Goal: Task Accomplishment & Management: Use online tool/utility

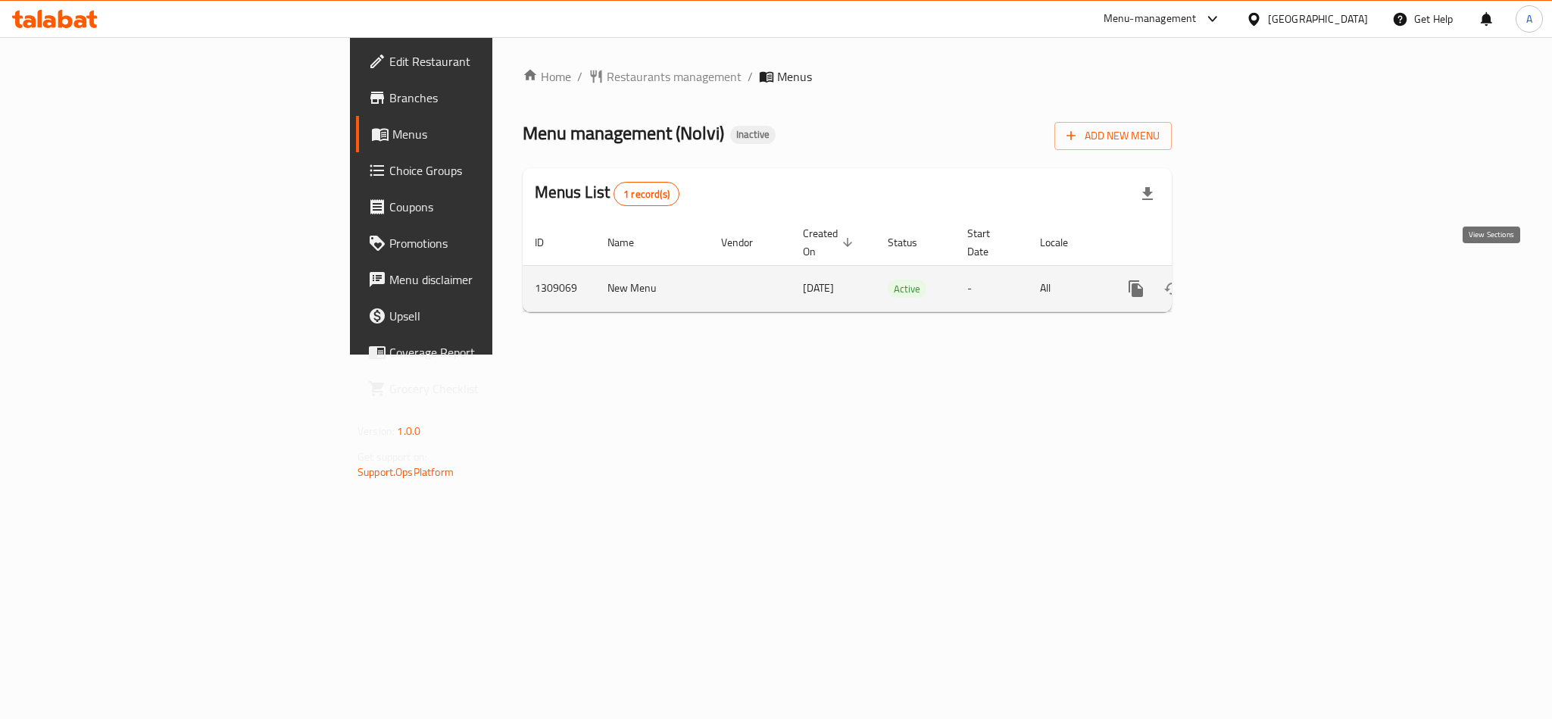
click at [1252, 282] on icon "enhanced table" at bounding box center [1246, 289] width 14 height 14
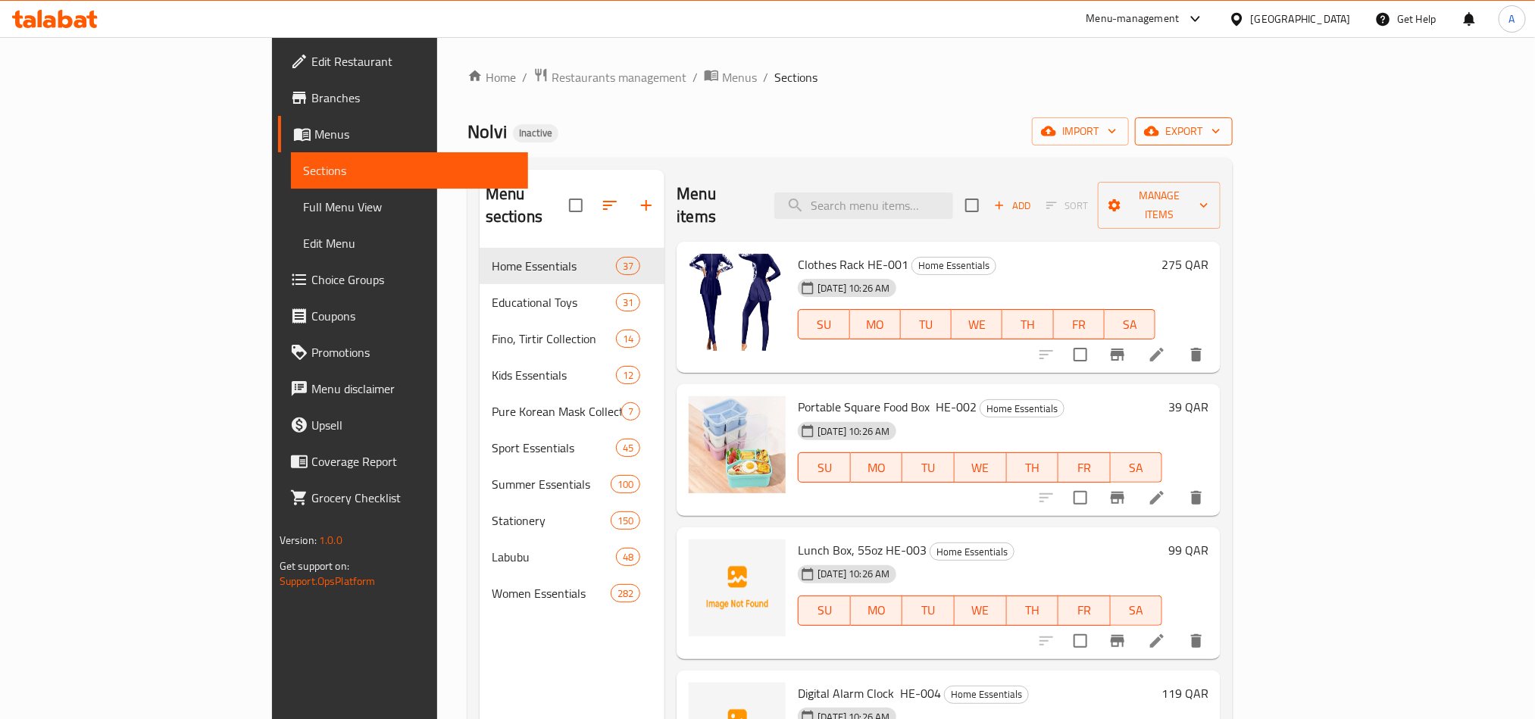
click at [1221, 139] on span "export" at bounding box center [1183, 131] width 73 height 19
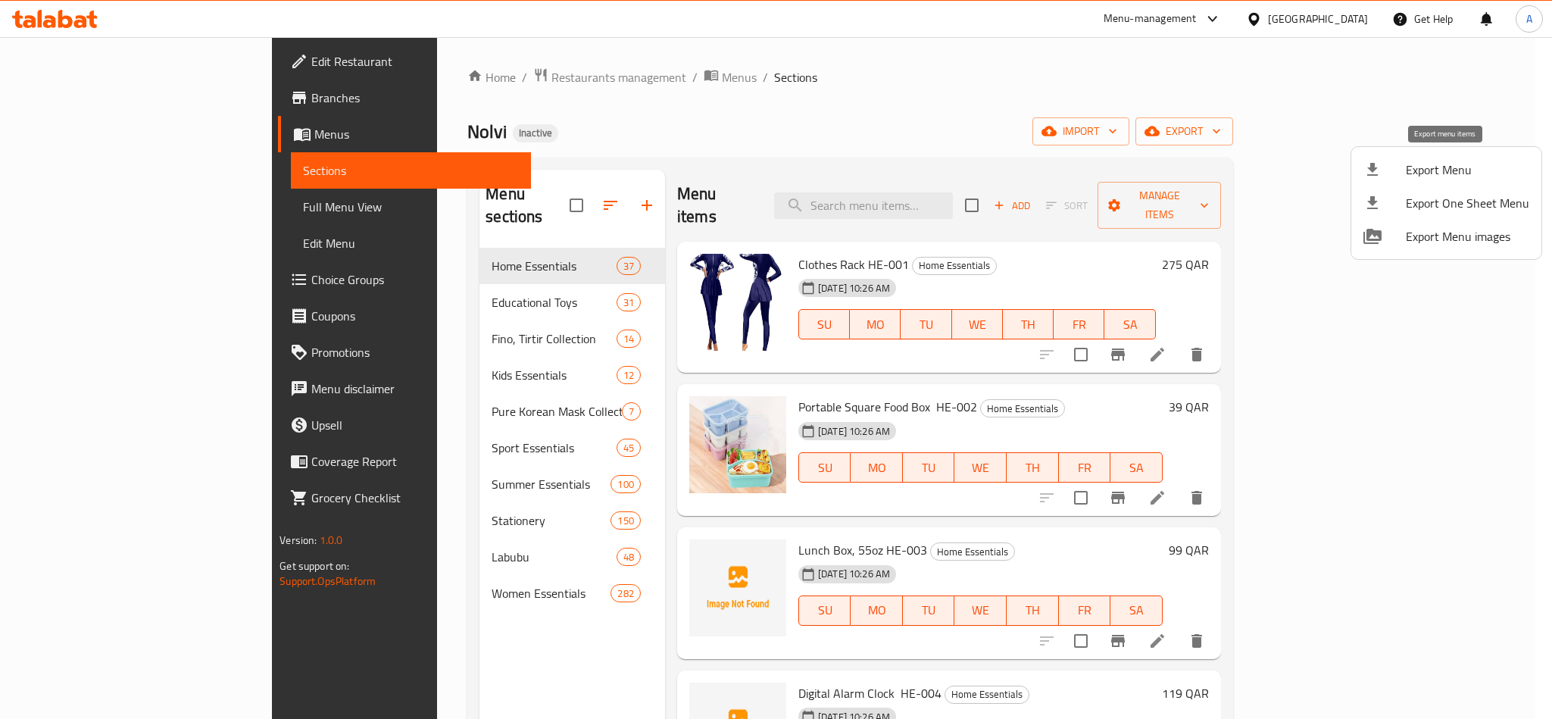
click at [1421, 175] on span "Export Menu" at bounding box center [1467, 170] width 123 height 18
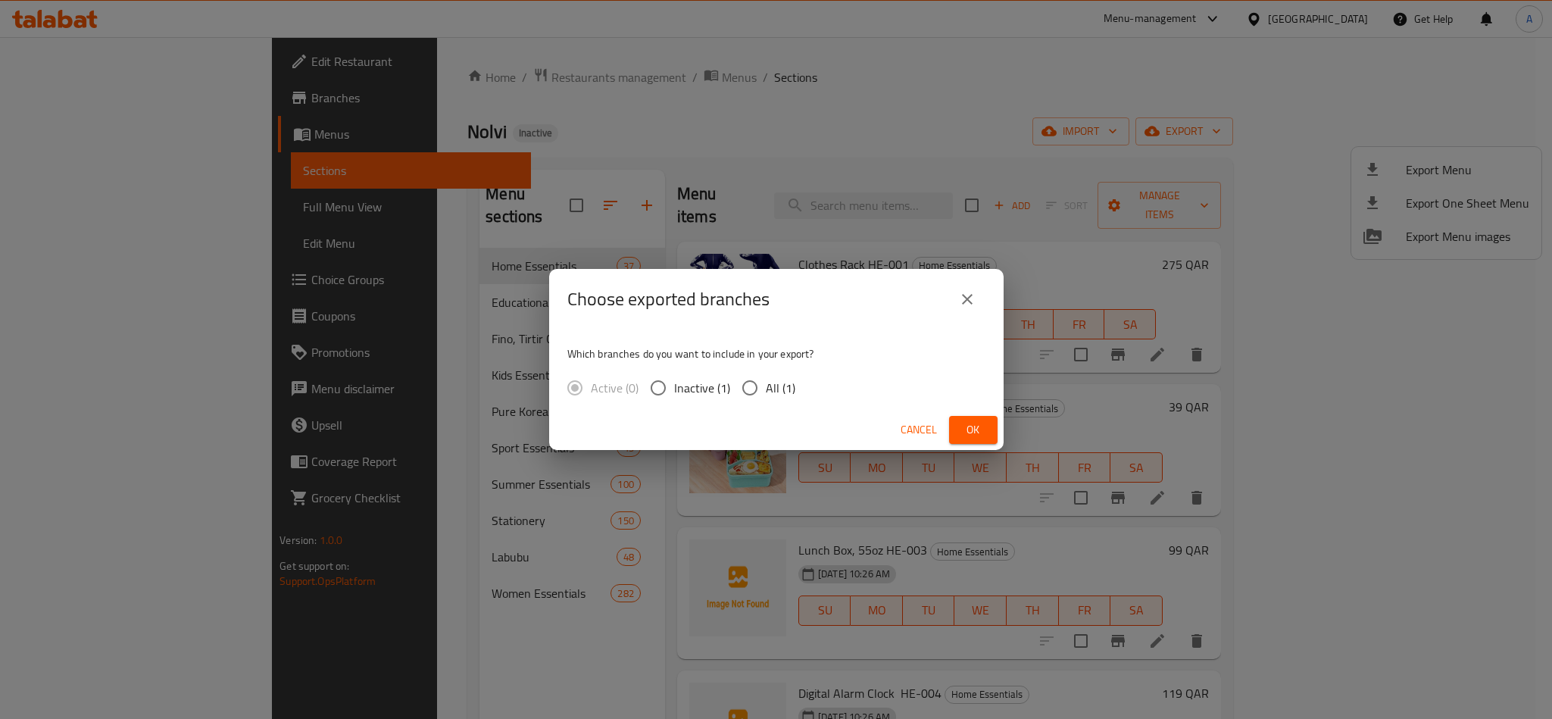
click at [760, 387] on input "All (1)" at bounding box center [750, 388] width 32 height 32
radio input "true"
click at [980, 430] on span "Ok" at bounding box center [973, 429] width 24 height 19
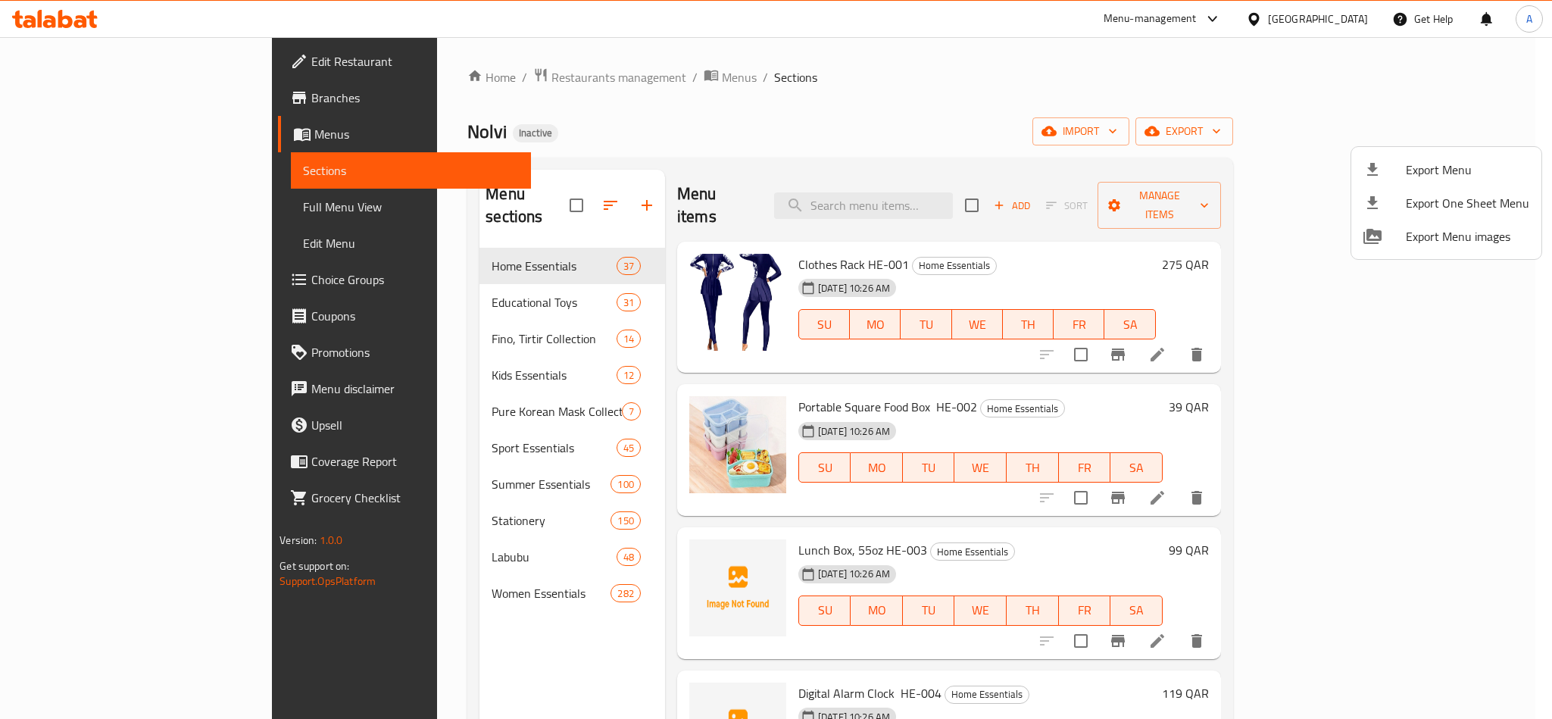
drag, startPoint x: 958, startPoint y: 343, endPoint x: 1086, endPoint y: 335, distance: 129.1
click at [1086, 335] on div at bounding box center [776, 359] width 1552 height 719
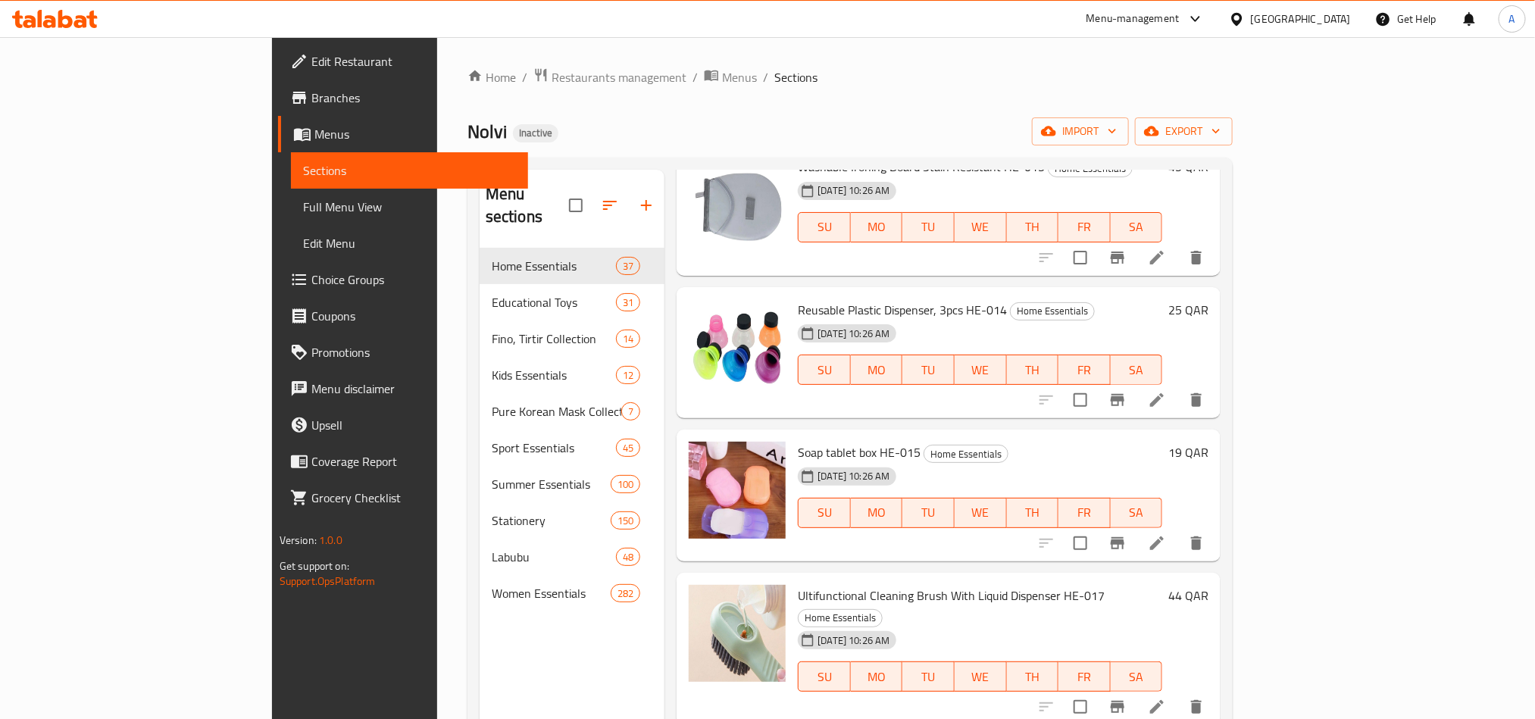
scroll to position [1818, 0]
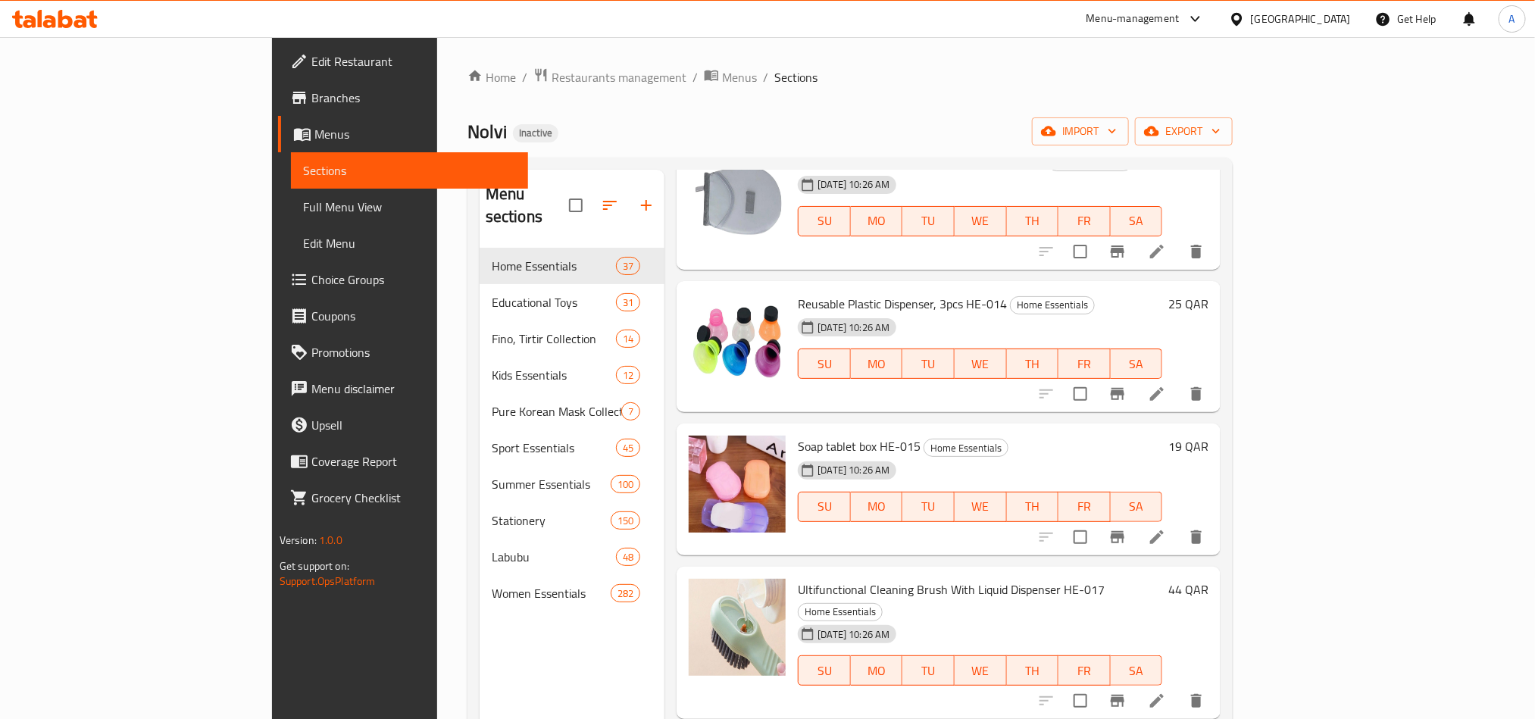
click at [1346, 35] on div "[GEOGRAPHIC_DATA]" at bounding box center [1290, 19] width 146 height 36
click at [1337, 20] on div "[GEOGRAPHIC_DATA]" at bounding box center [1301, 19] width 100 height 17
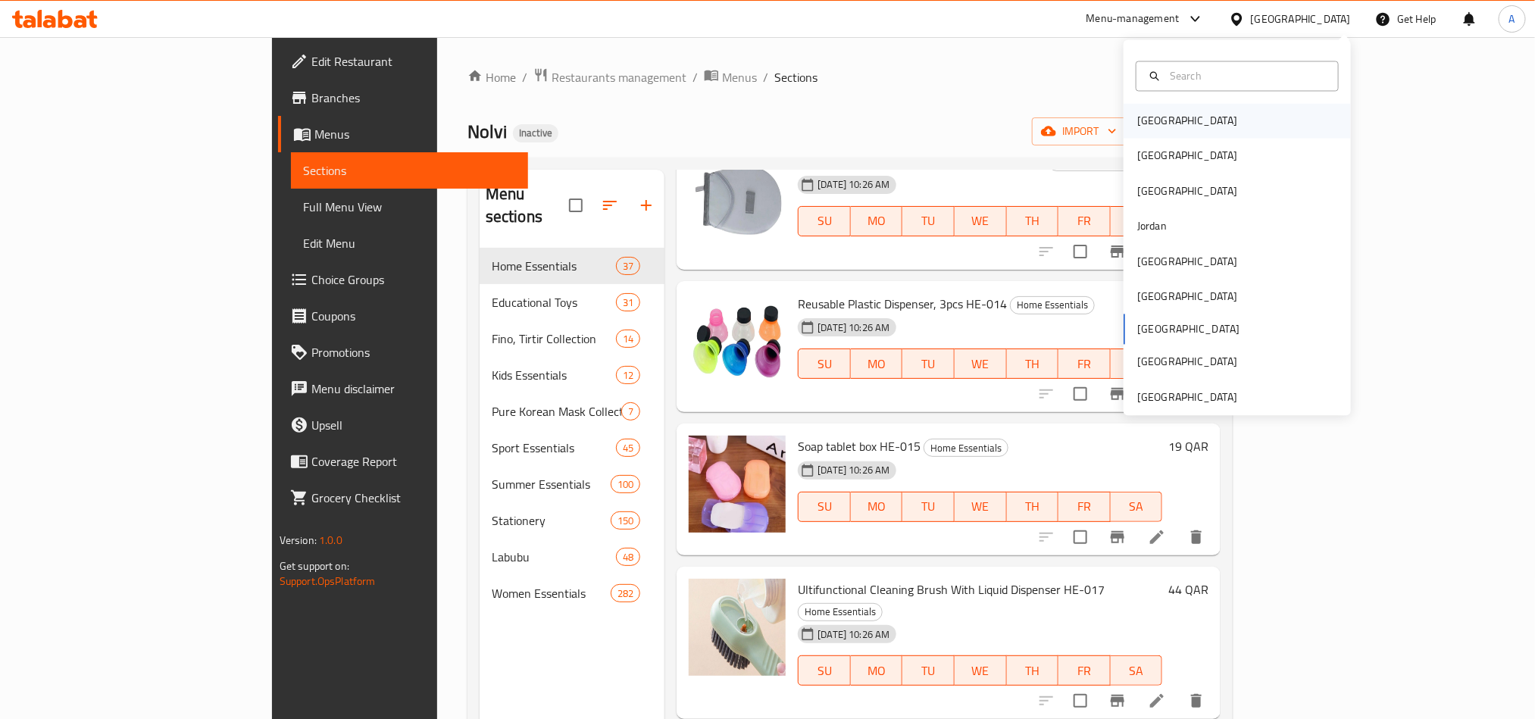
click at [1159, 120] on div "[GEOGRAPHIC_DATA]" at bounding box center [1187, 121] width 124 height 35
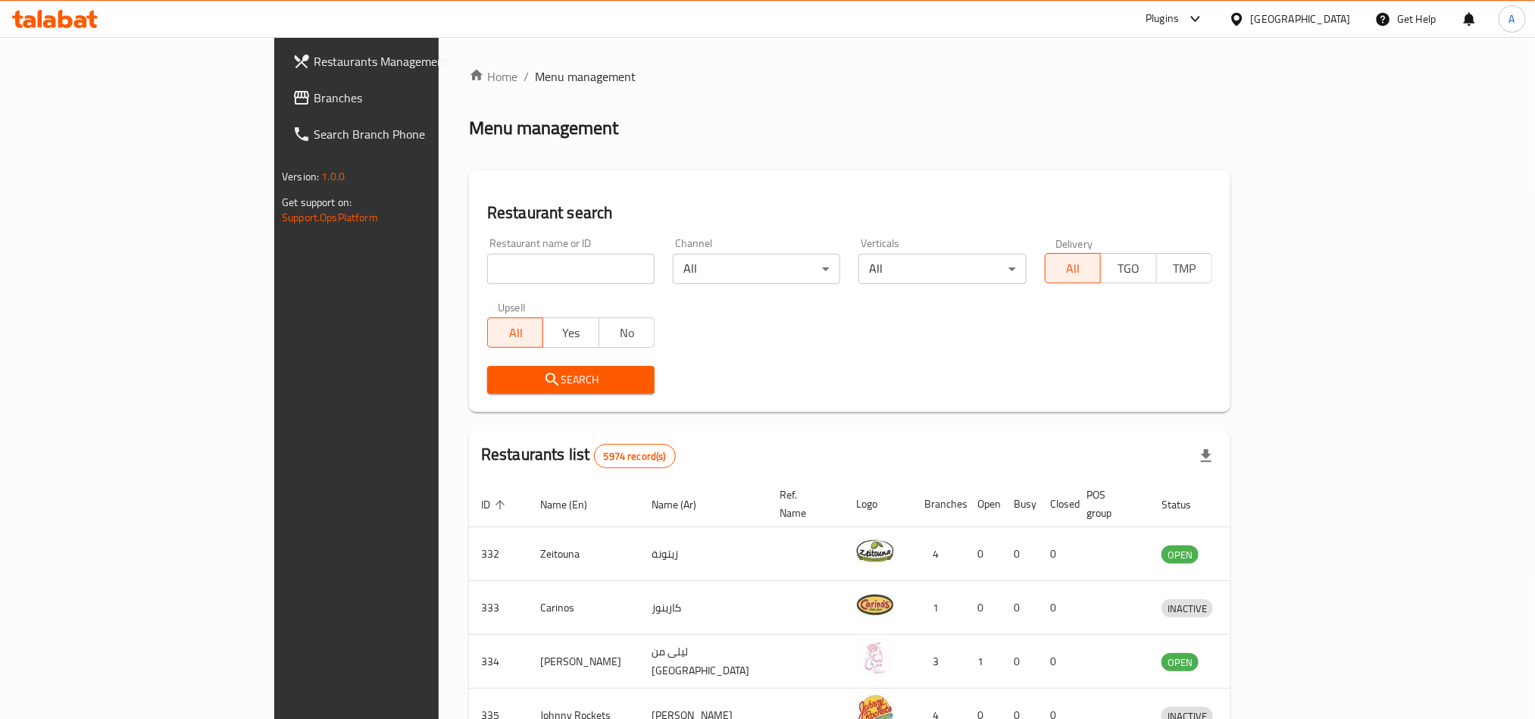
click at [1179, 20] on div "Plugins" at bounding box center [1162, 19] width 33 height 18
click at [1136, 101] on div "Catalog" at bounding box center [1155, 102] width 227 height 35
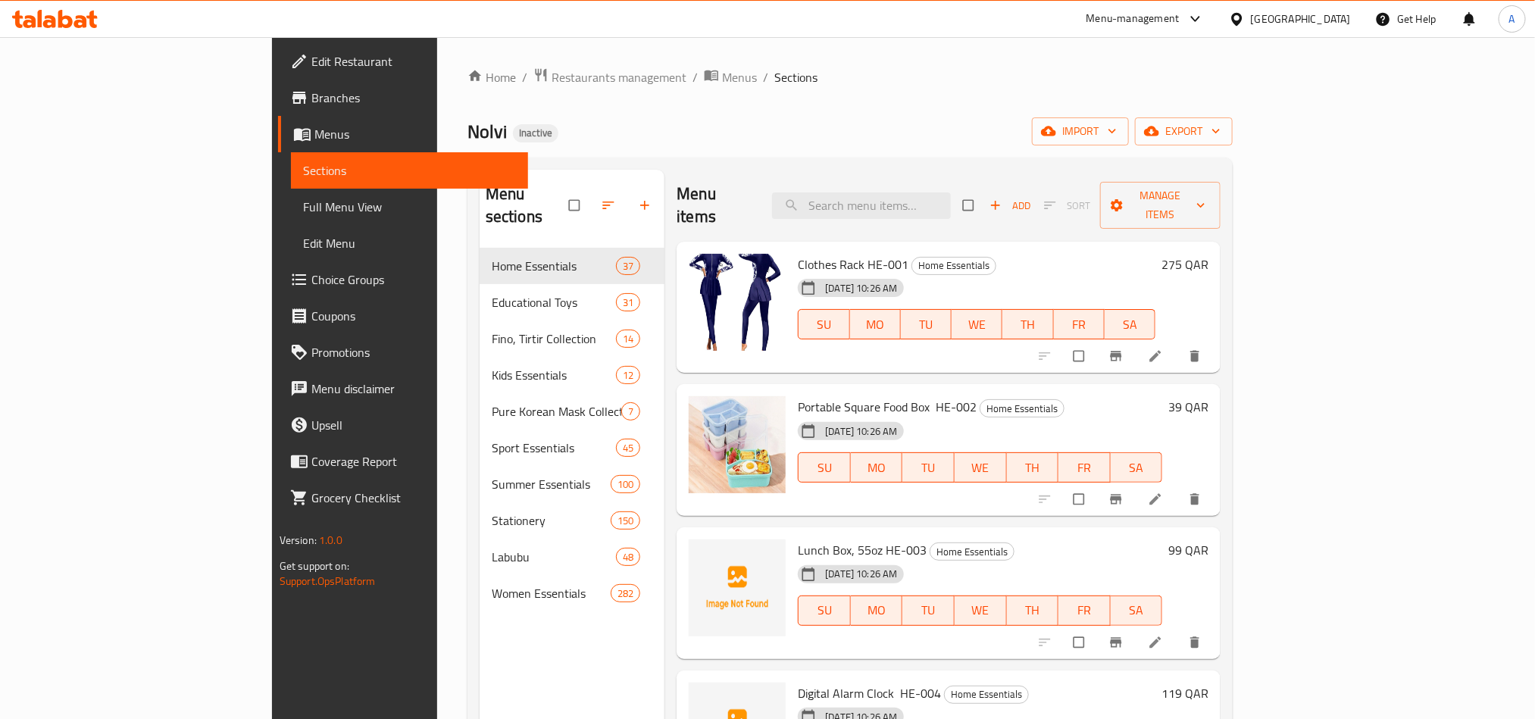
click at [1326, 11] on div "[GEOGRAPHIC_DATA]" at bounding box center [1301, 19] width 100 height 17
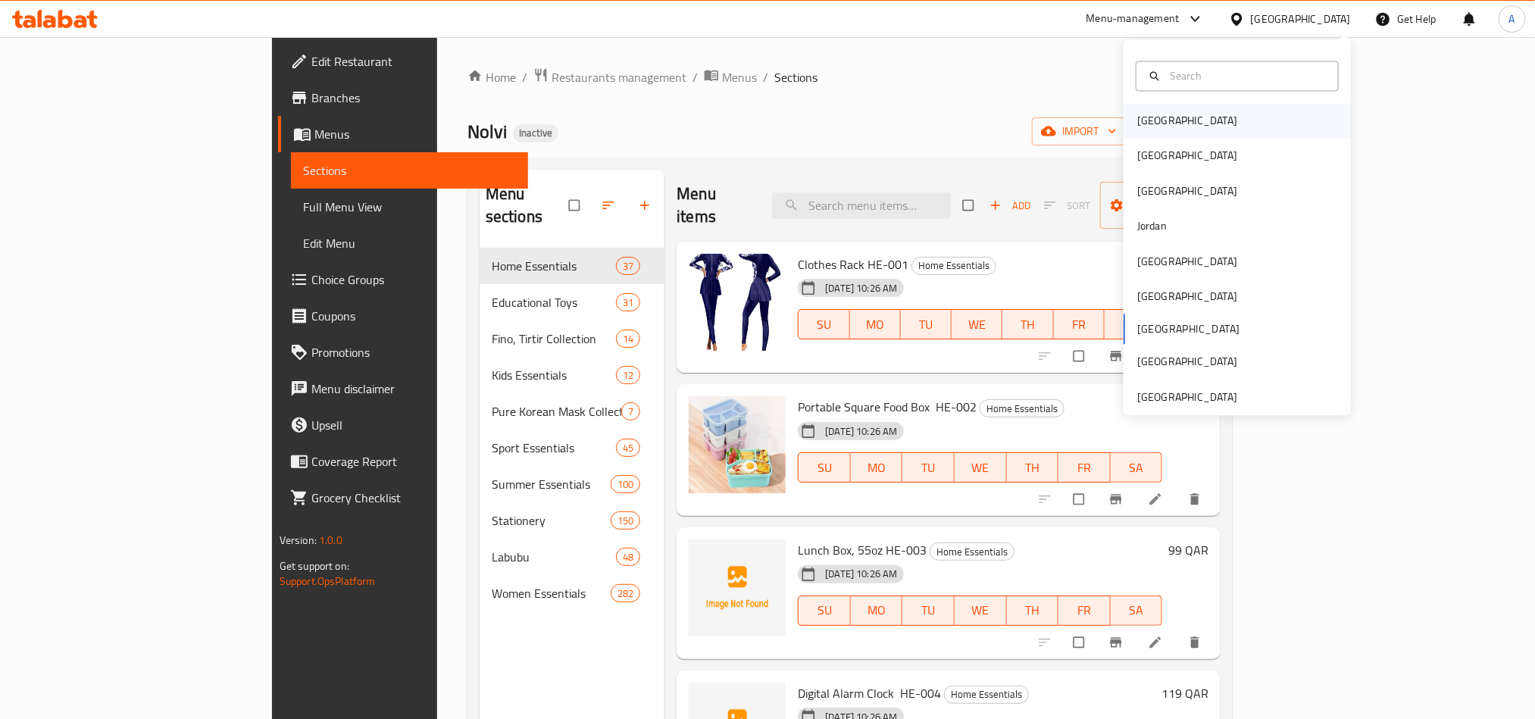
click at [1196, 110] on div "[GEOGRAPHIC_DATA]" at bounding box center [1237, 121] width 227 height 35
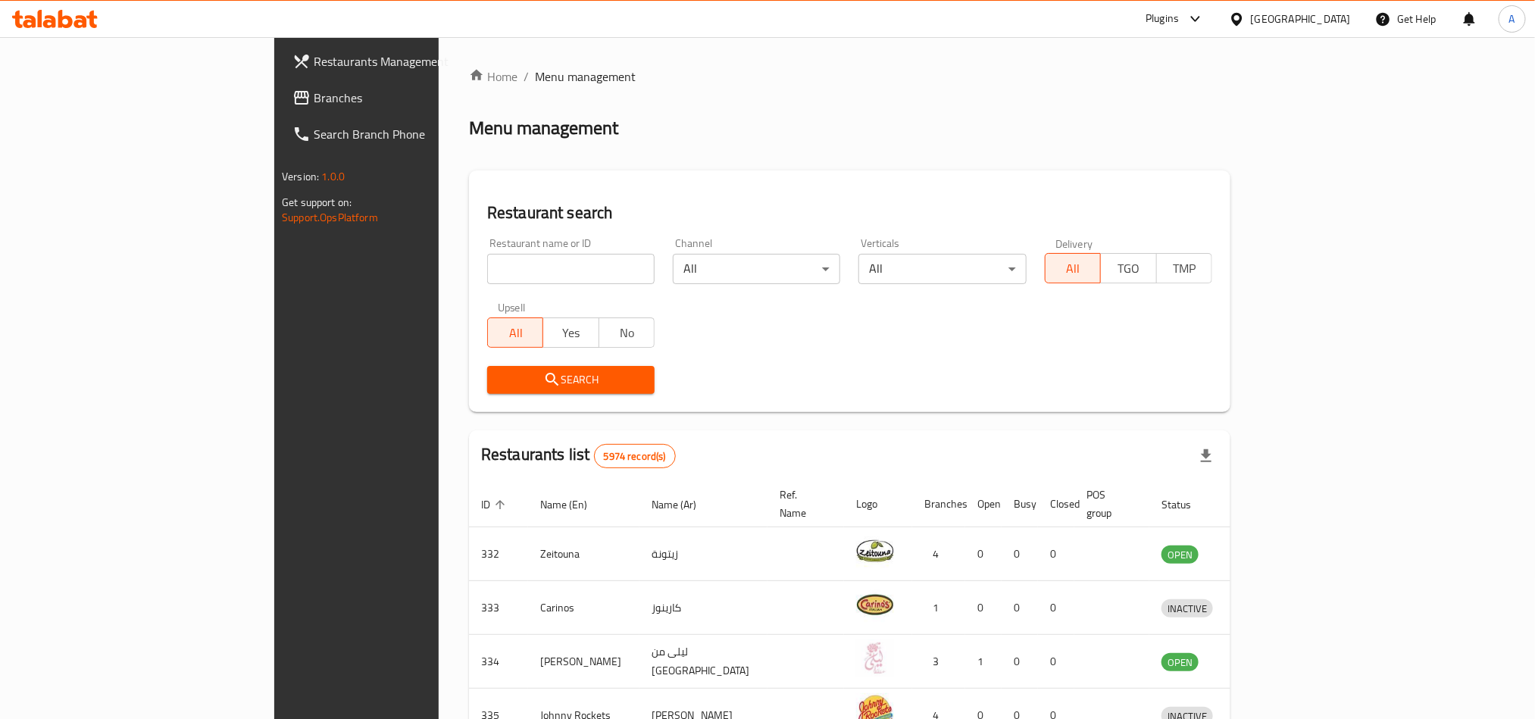
click at [314, 96] on span "Branches" at bounding box center [416, 98] width 205 height 18
